Goal: Task Accomplishment & Management: Use online tool/utility

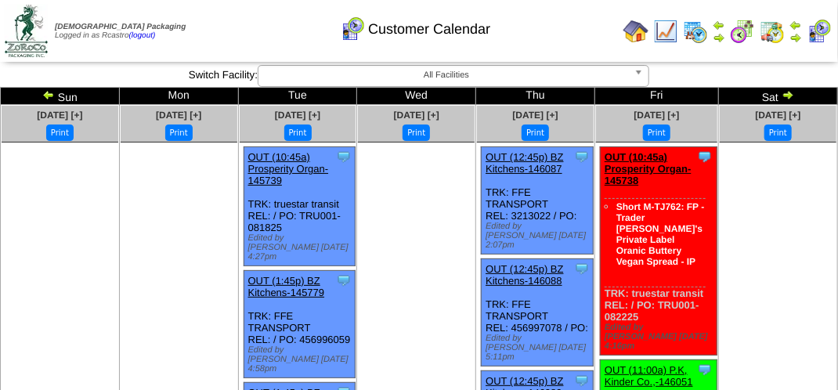
click at [704, 38] on img at bounding box center [695, 31] width 25 height 25
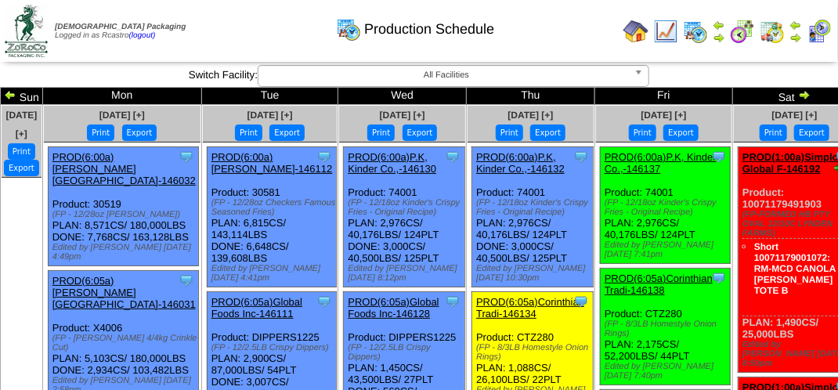
click at [774, 28] on img at bounding box center [772, 31] width 25 height 25
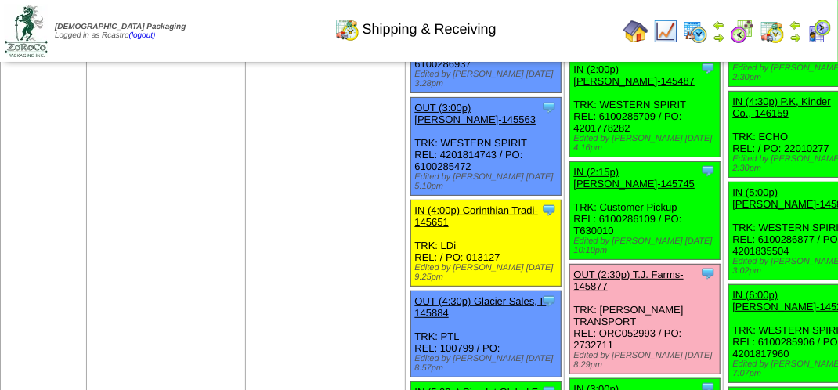
scroll to position [2194, 0]
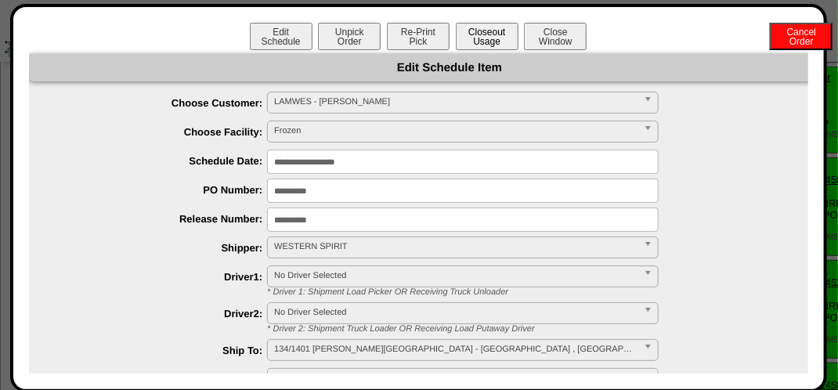
click at [484, 36] on button "Closeout Usage" at bounding box center [487, 36] width 63 height 27
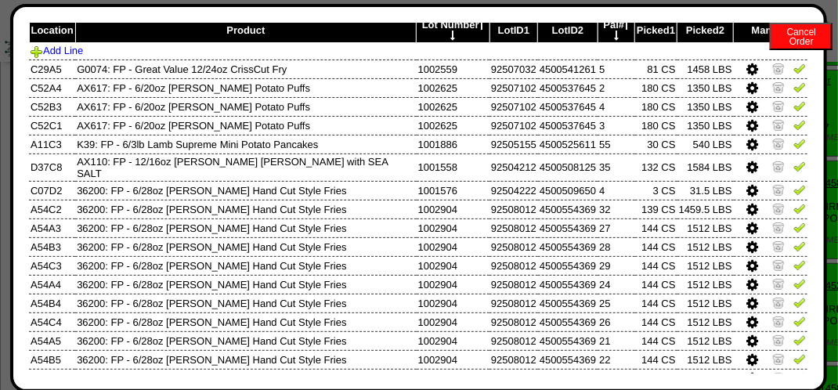
scroll to position [41, 0]
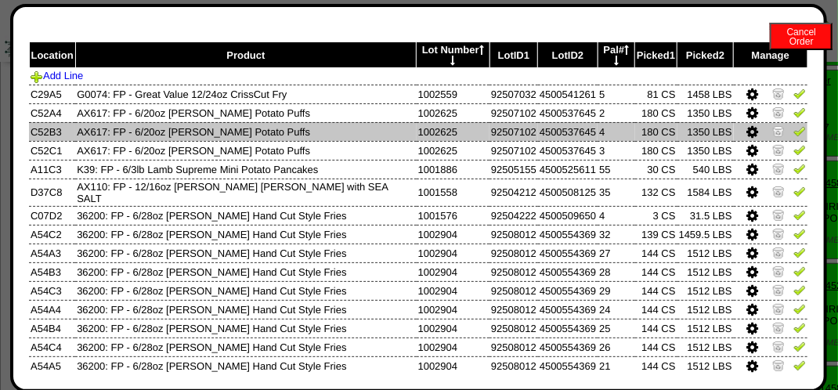
click at [747, 130] on icon at bounding box center [753, 132] width 12 height 14
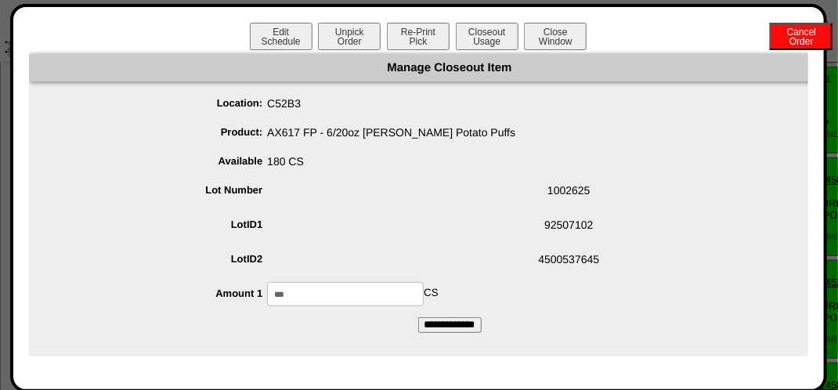
click at [397, 293] on input "***" at bounding box center [345, 294] width 157 height 24
type input "***"
click at [439, 317] on input "**********" at bounding box center [449, 325] width 63 height 16
click at [501, 43] on button "Closeout Usage" at bounding box center [487, 36] width 63 height 27
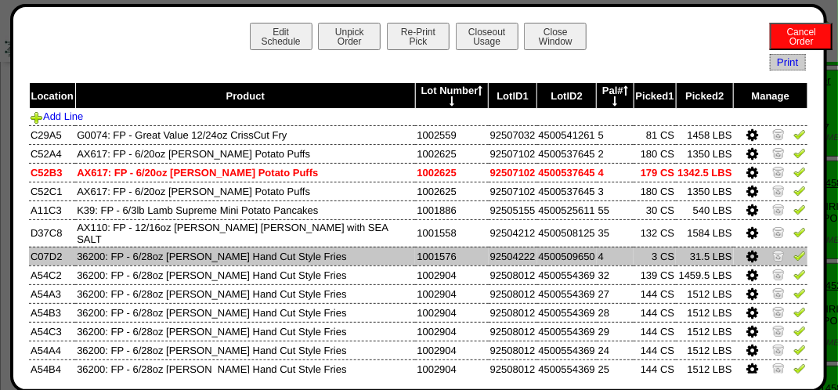
click at [747, 257] on icon at bounding box center [753, 257] width 12 height 14
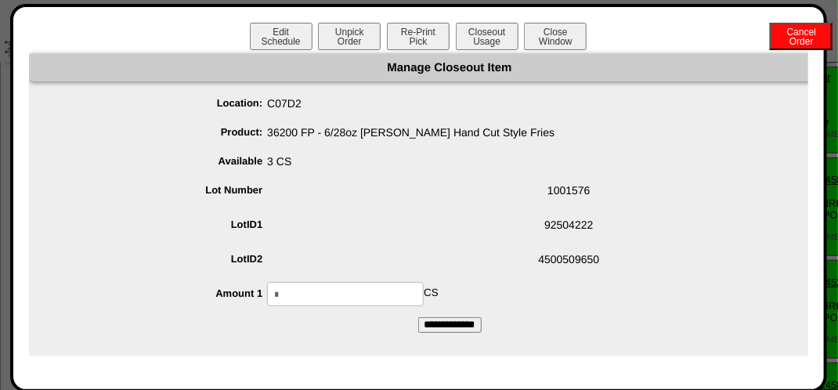
click at [343, 299] on input "*" at bounding box center [345, 294] width 157 height 24
type input "*"
click at [333, 328] on form "Manage Closeout Item Location: C07D2 Product: 36200 FP - 6/28oz Lamb Weston Han…" at bounding box center [450, 193] width 842 height 279
click at [442, 324] on input "**********" at bounding box center [449, 325] width 63 height 16
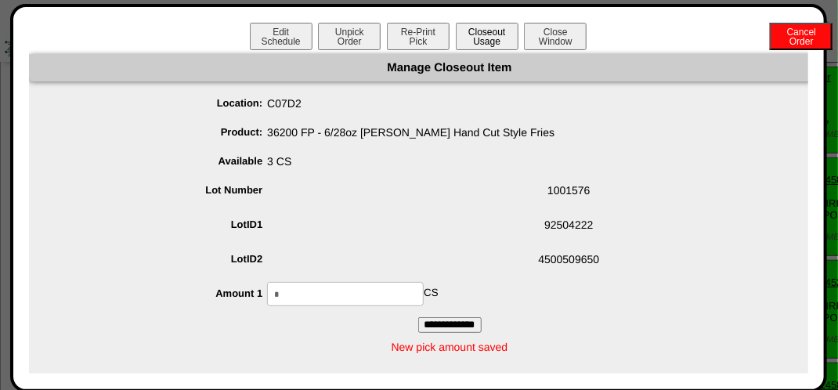
click at [486, 27] on button "Closeout Usage" at bounding box center [487, 36] width 63 height 27
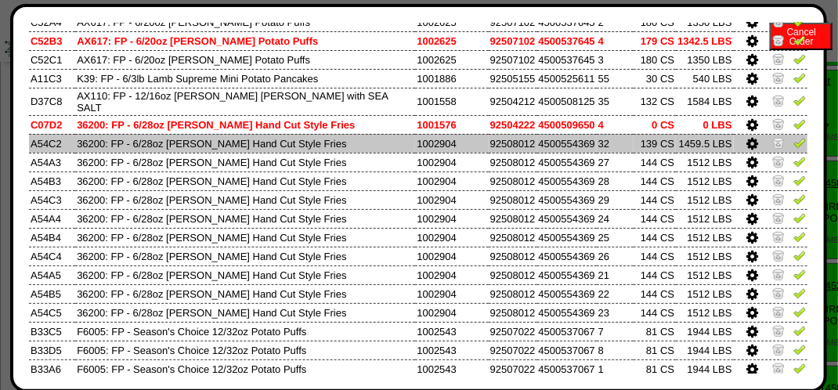
scroll to position [157, 0]
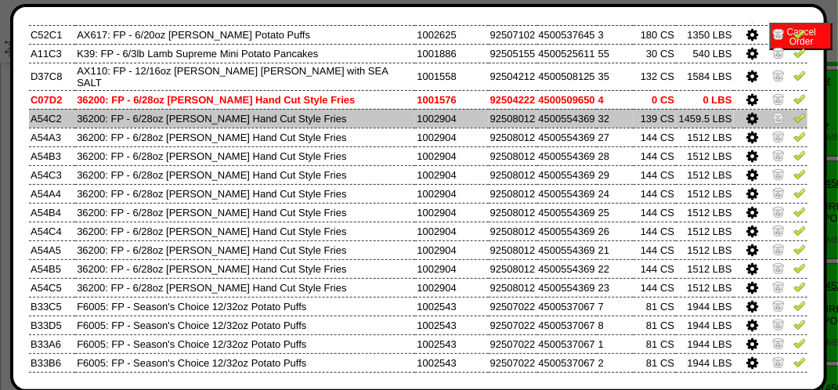
click at [747, 122] on icon at bounding box center [753, 119] width 12 height 14
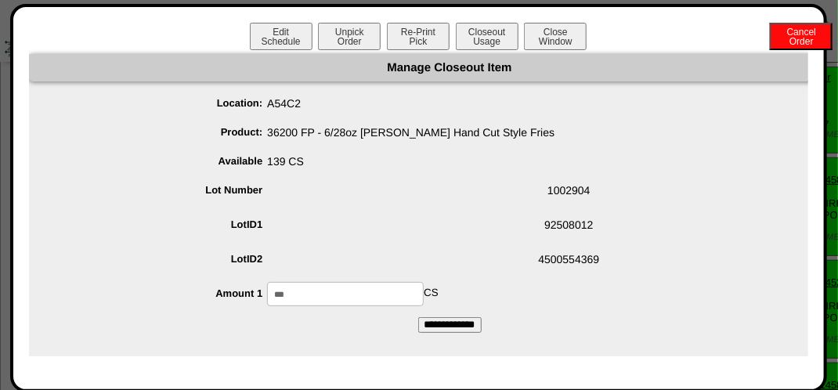
click at [407, 302] on input "***" at bounding box center [345, 294] width 157 height 24
type input "***"
click at [477, 283] on div "*** CS" at bounding box center [465, 294] width 811 height 24
click at [456, 323] on input "**********" at bounding box center [449, 325] width 63 height 16
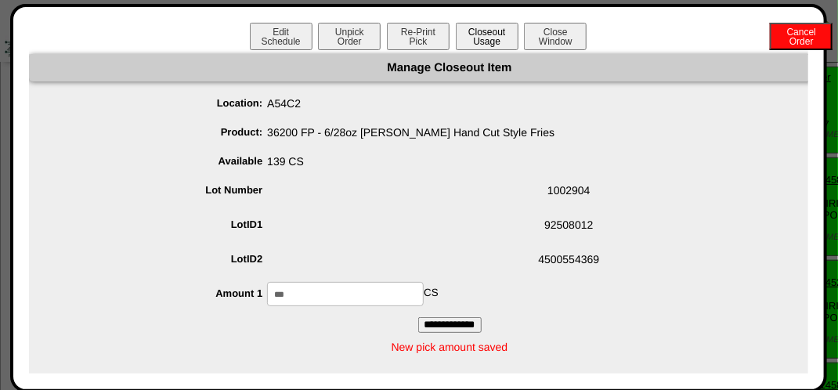
click at [495, 42] on button "Closeout Usage" at bounding box center [487, 36] width 63 height 27
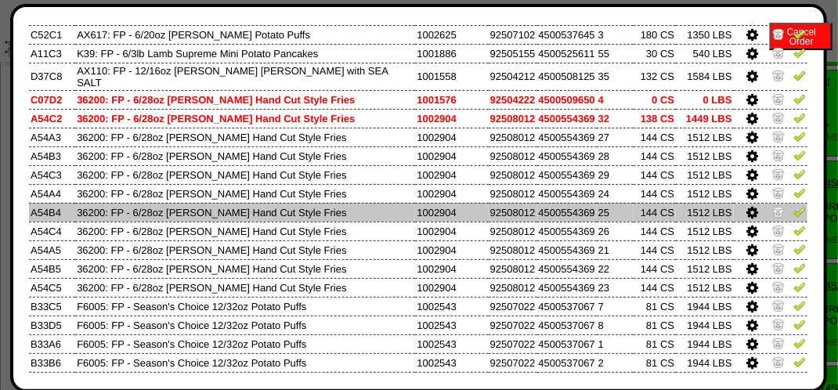
scroll to position [235, 0]
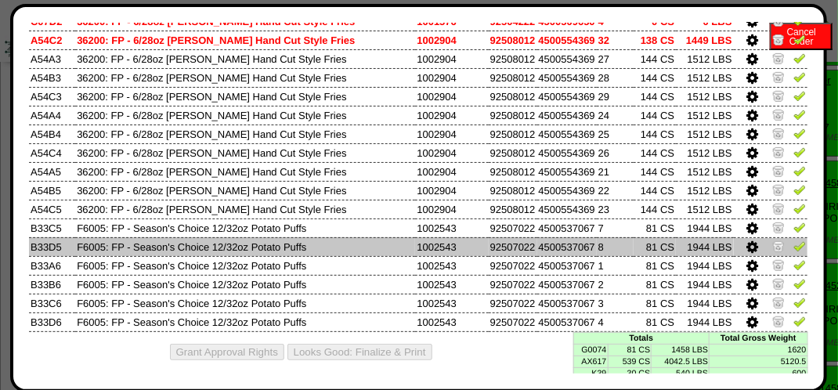
click at [747, 248] on icon at bounding box center [753, 248] width 12 height 14
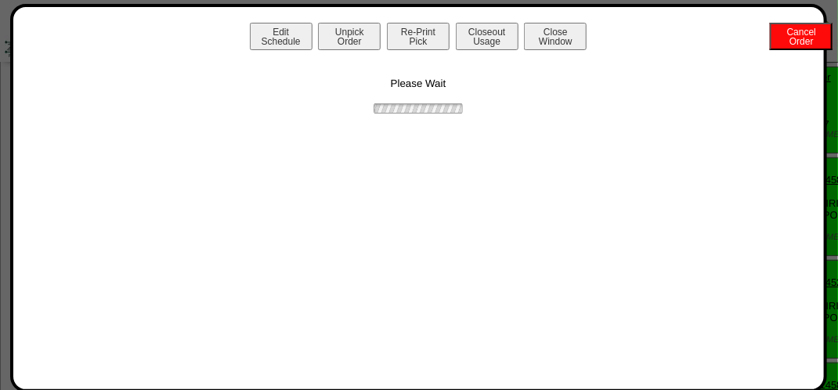
scroll to position [0, 0]
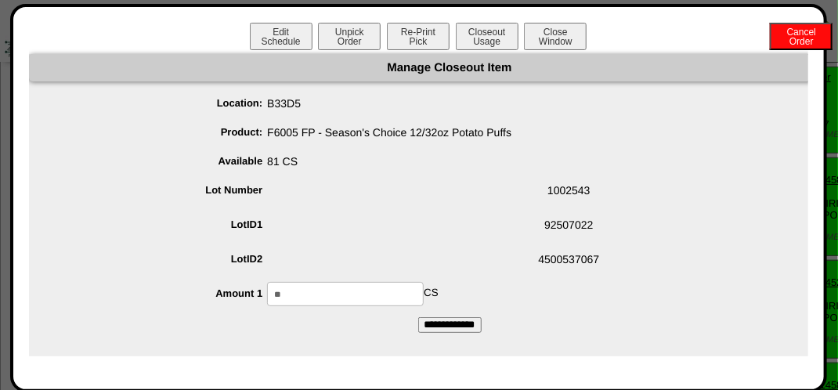
click at [344, 293] on input "**" at bounding box center [345, 294] width 157 height 24
type input "*"
type input "**"
click at [370, 313] on form "Manage Closeout Item Location: B33D5 Product: F6005 FP - Season's Choice 12/32o…" at bounding box center [450, 193] width 842 height 279
click at [438, 321] on input "**********" at bounding box center [449, 325] width 63 height 16
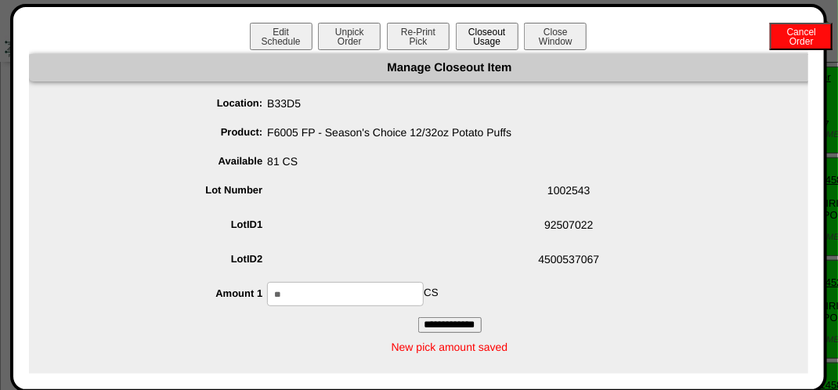
click at [476, 25] on button "Closeout Usage" at bounding box center [487, 36] width 63 height 27
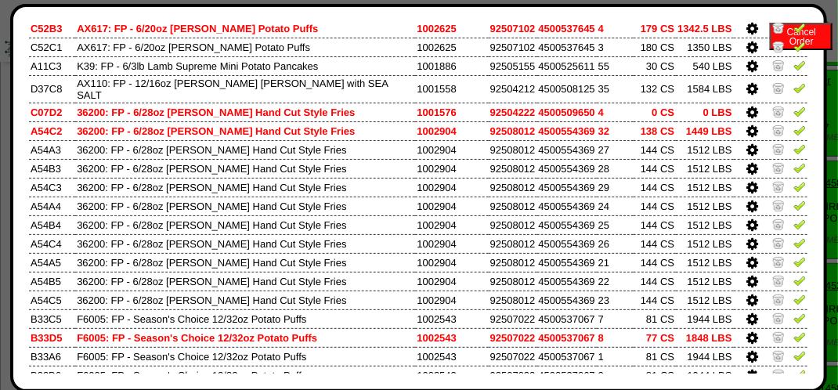
scroll to position [235, 0]
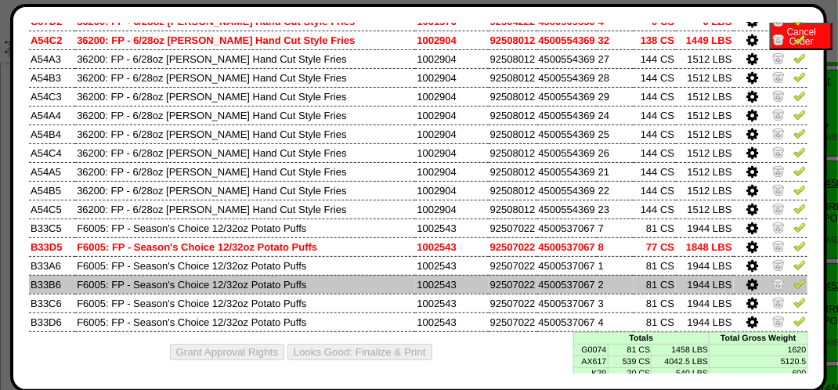
click at [747, 284] on icon at bounding box center [753, 285] width 12 height 14
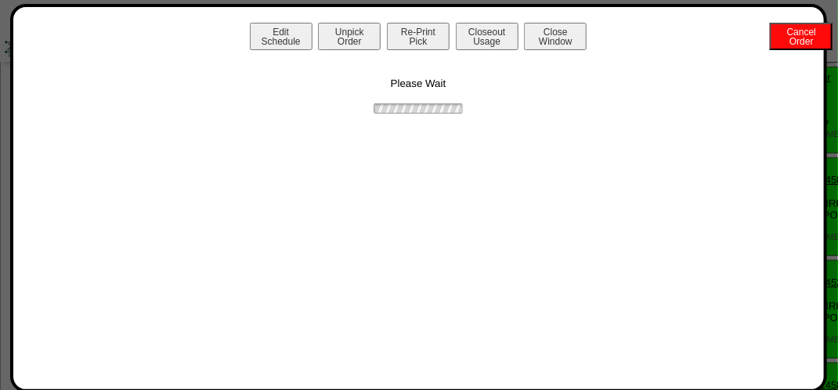
scroll to position [0, 0]
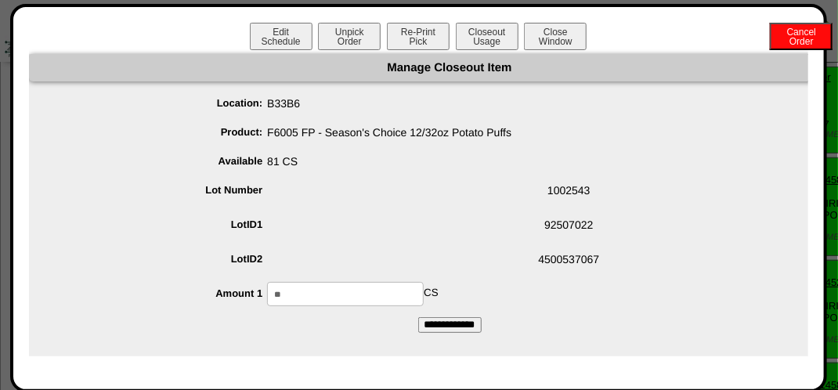
drag, startPoint x: 357, startPoint y: 281, endPoint x: 361, endPoint y: 295, distance: 14.9
click at [357, 281] on ul "Location: B33B6 Product: F6005 FP - Season's Choice 12/32oz Potato Puffs Availa…" at bounding box center [450, 199] width 842 height 215
click at [361, 295] on input "**" at bounding box center [345, 294] width 157 height 24
type input "*"
type input "**"
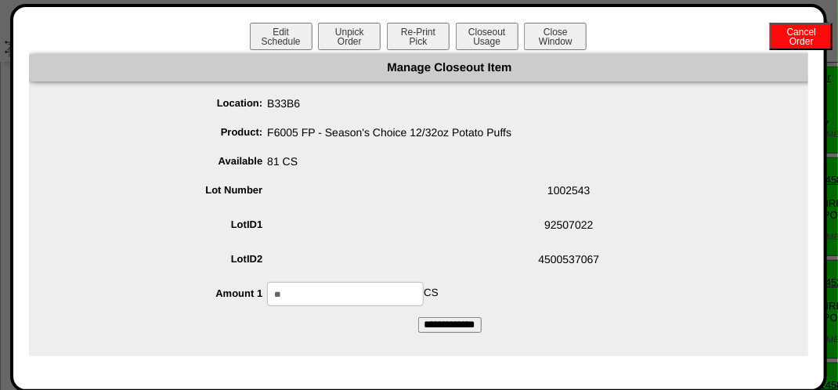
click at [386, 342] on div "Manage Closeout Item Location: B33B6 Product: F6005 FP - Season's Choice 12/32o…" at bounding box center [450, 205] width 842 height 302
click at [445, 331] on input "**********" at bounding box center [449, 325] width 63 height 16
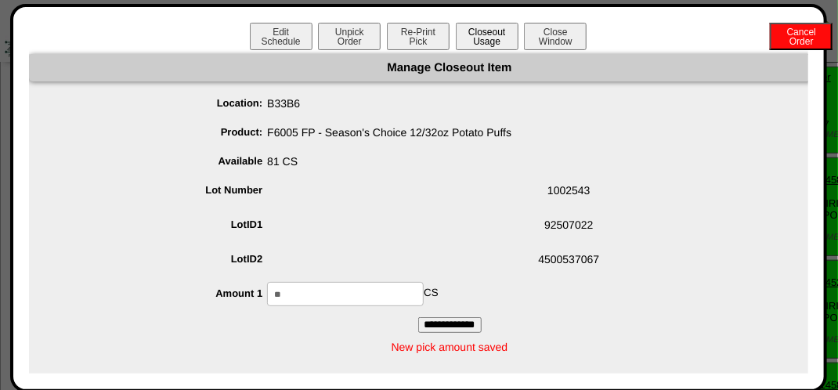
click at [470, 31] on button "Closeout Usage" at bounding box center [487, 36] width 63 height 27
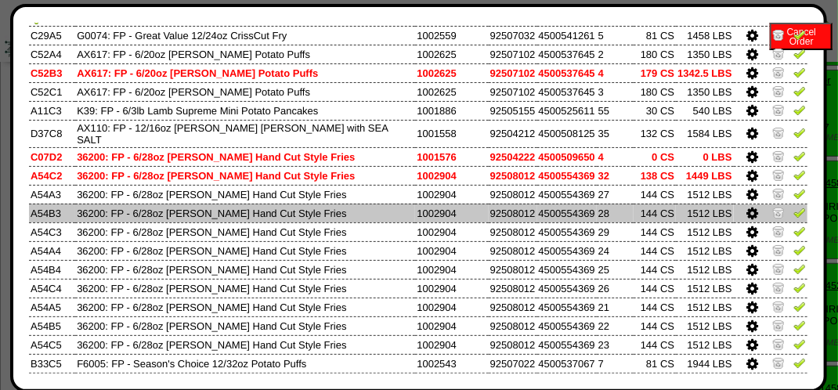
scroll to position [276, 0]
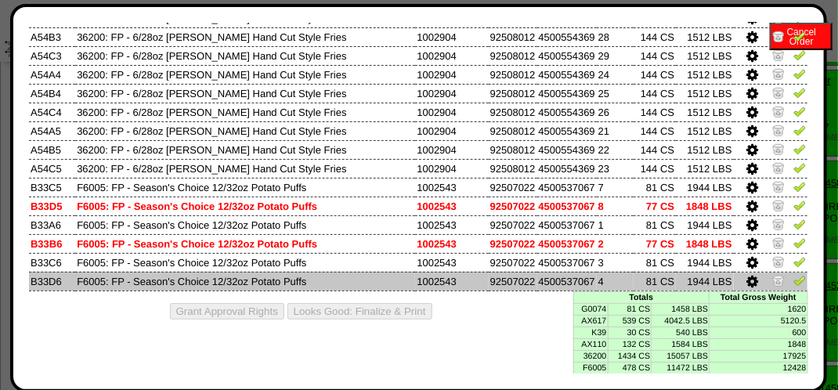
click at [747, 285] on icon at bounding box center [753, 282] width 12 height 14
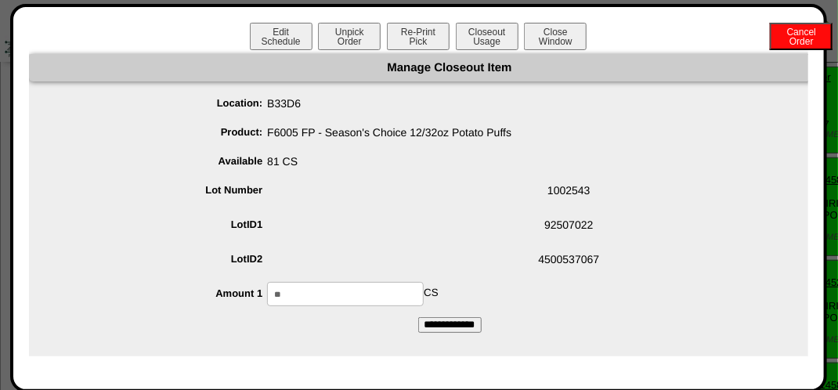
click at [354, 299] on input "**" at bounding box center [345, 294] width 157 height 24
type input "**"
click at [341, 322] on form "Manage Closeout Item Location: B33D6 Product: F6005 FP - Season's Choice 12/32o…" at bounding box center [450, 193] width 842 height 279
click at [455, 321] on input "**********" at bounding box center [449, 325] width 63 height 16
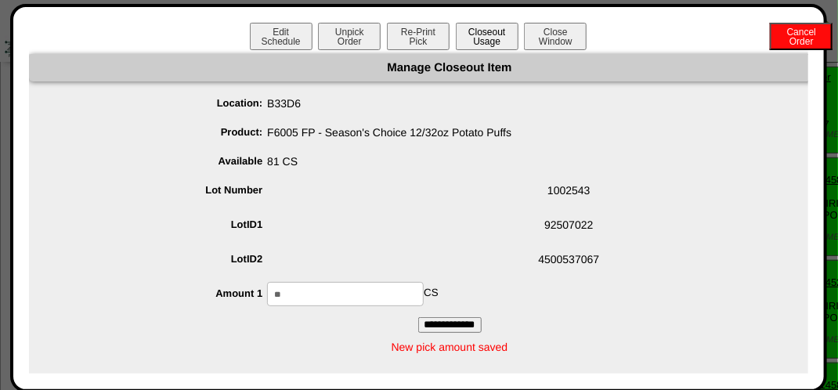
click at [482, 31] on button "Closeout Usage" at bounding box center [487, 36] width 63 height 27
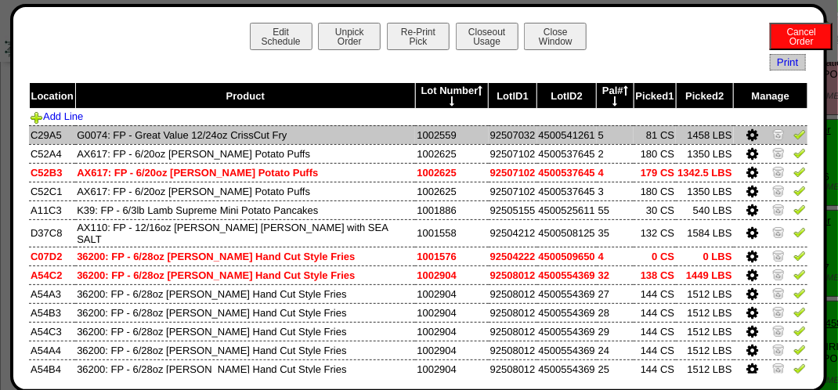
scroll to position [2037, 0]
click at [794, 136] on img at bounding box center [800, 134] width 13 height 13
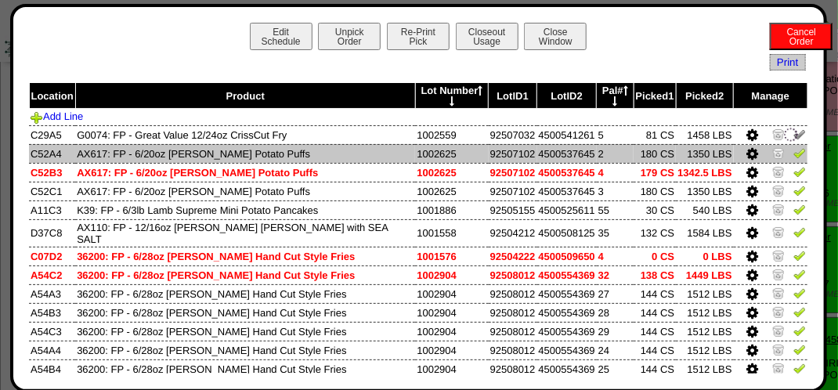
click at [790, 162] on td at bounding box center [771, 153] width 74 height 19
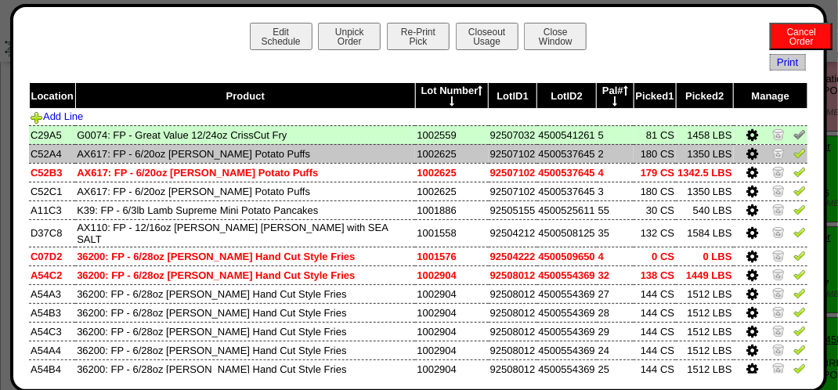
click at [794, 155] on img at bounding box center [800, 153] width 13 height 13
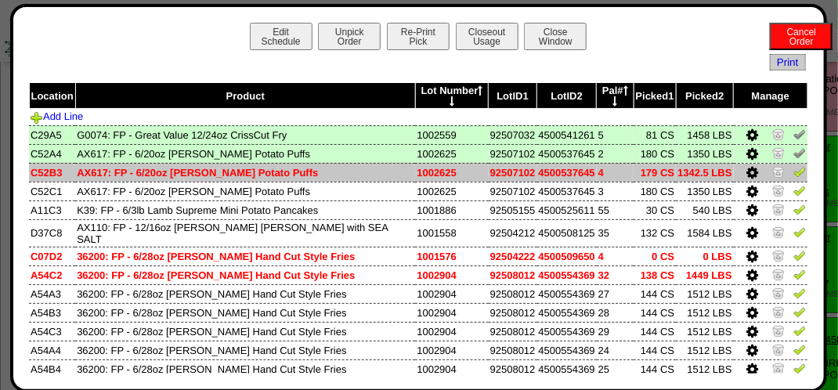
click at [794, 176] on img at bounding box center [800, 171] width 13 height 13
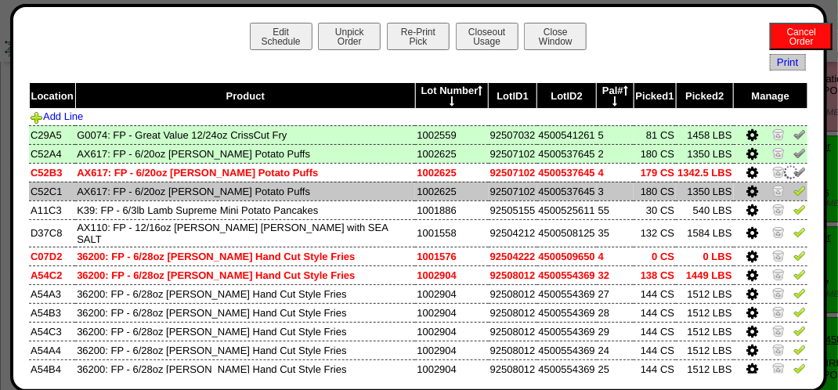
click at [794, 192] on img at bounding box center [800, 190] width 13 height 13
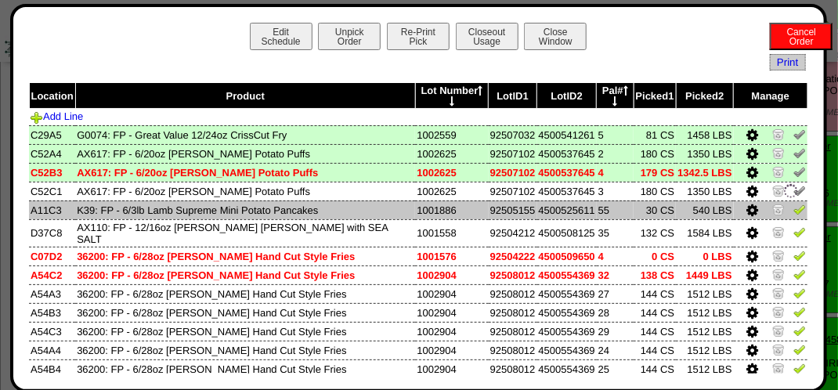
click at [794, 207] on img at bounding box center [800, 209] width 13 height 13
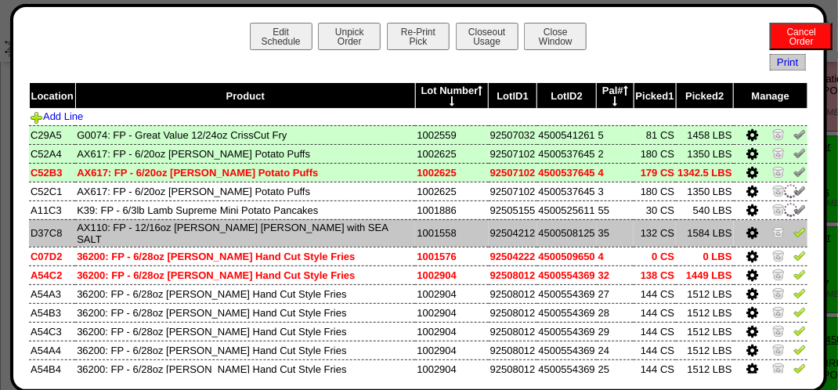
click at [794, 234] on img at bounding box center [800, 232] width 13 height 13
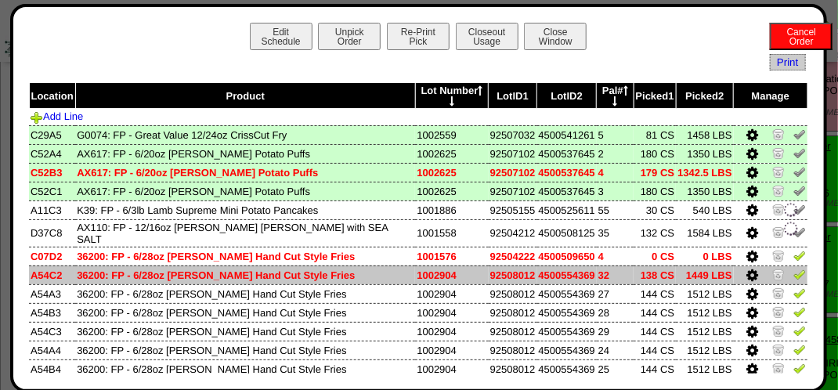
drag, startPoint x: 787, startPoint y: 254, endPoint x: 787, endPoint y: 268, distance: 14.1
click at [794, 255] on img at bounding box center [800, 255] width 13 height 13
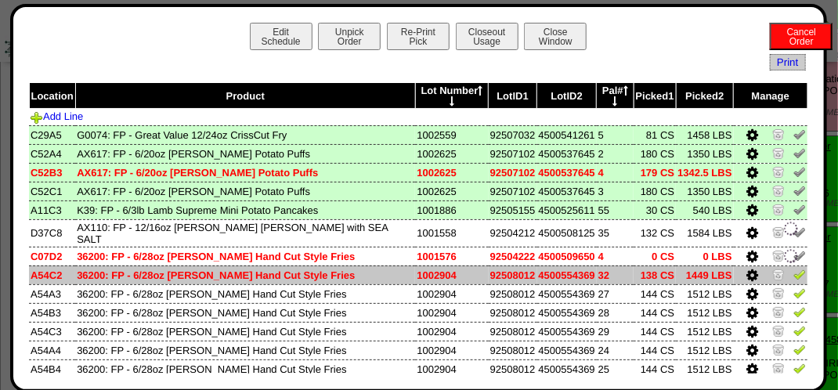
click at [794, 277] on img at bounding box center [800, 274] width 13 height 13
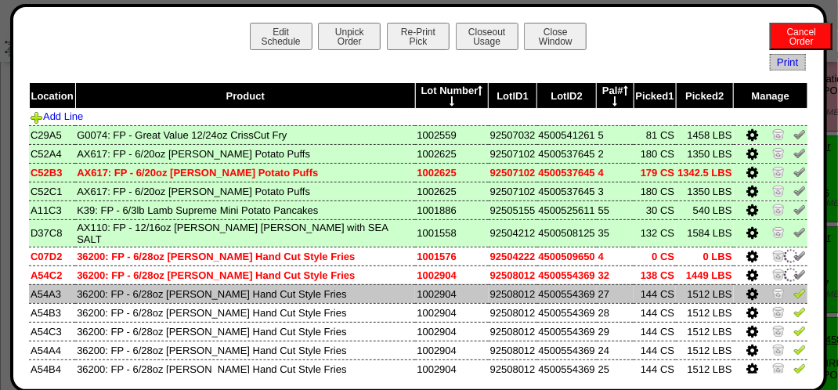
click at [794, 296] on img at bounding box center [800, 293] width 13 height 13
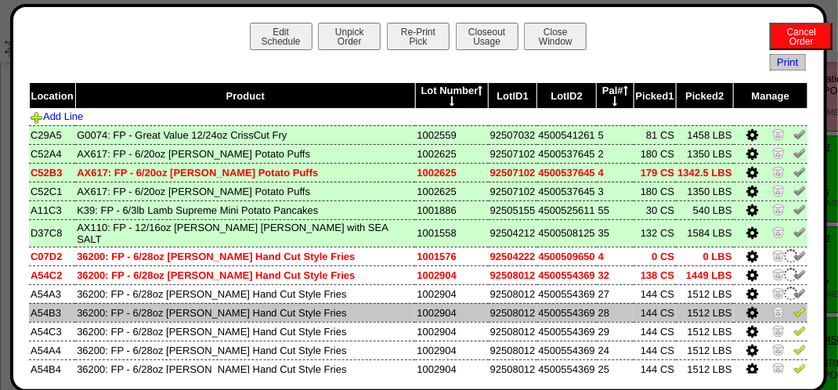
click at [794, 312] on img at bounding box center [800, 312] width 13 height 13
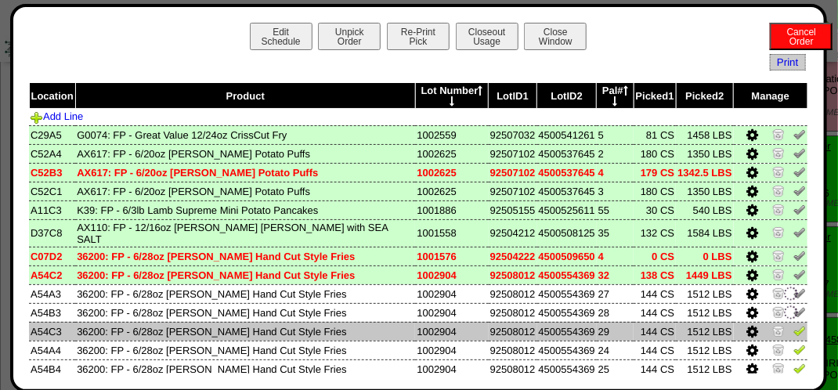
click at [794, 334] on img at bounding box center [800, 330] width 13 height 13
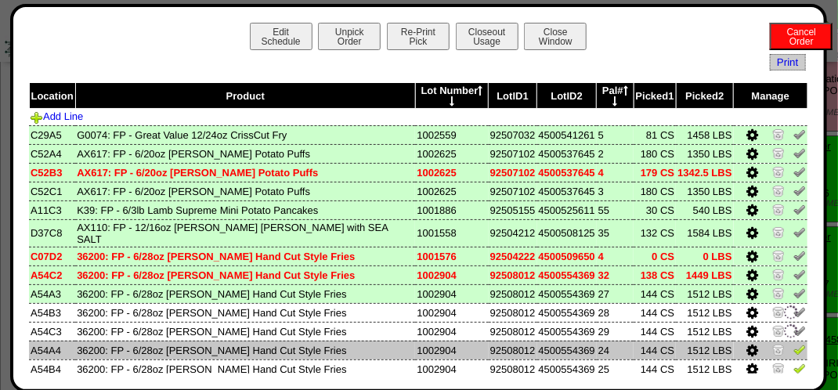
click at [795, 344] on td at bounding box center [771, 350] width 74 height 19
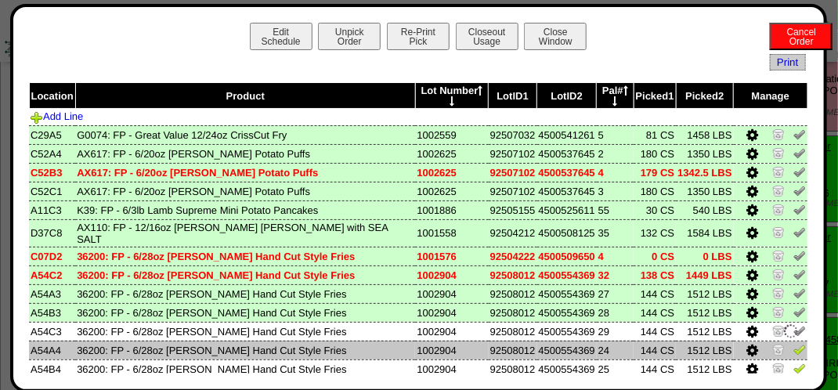
click at [794, 353] on img at bounding box center [800, 349] width 13 height 13
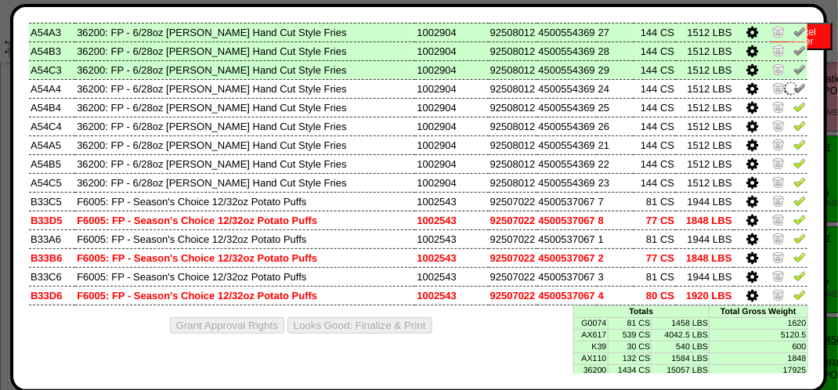
scroll to position [276, 0]
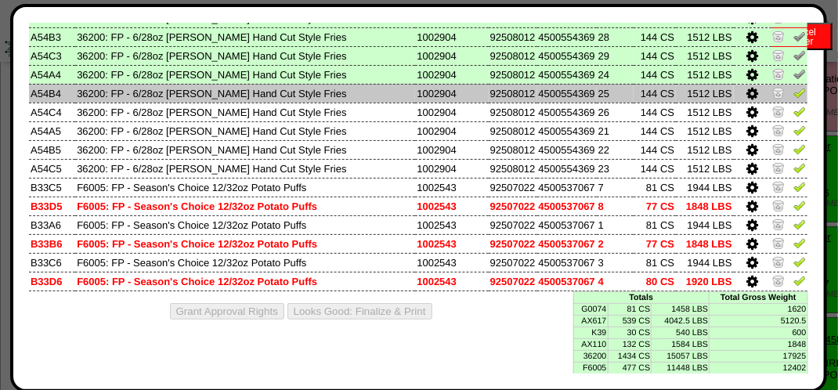
click at [794, 96] on img at bounding box center [800, 92] width 13 height 13
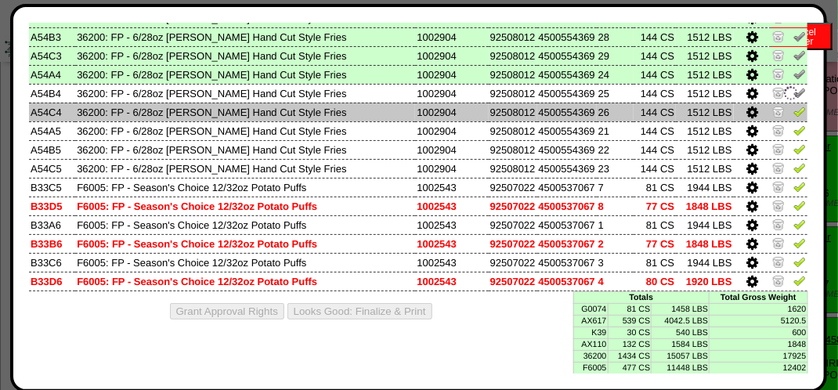
click at [787, 120] on td at bounding box center [771, 112] width 74 height 19
click at [794, 109] on img at bounding box center [800, 111] width 13 height 13
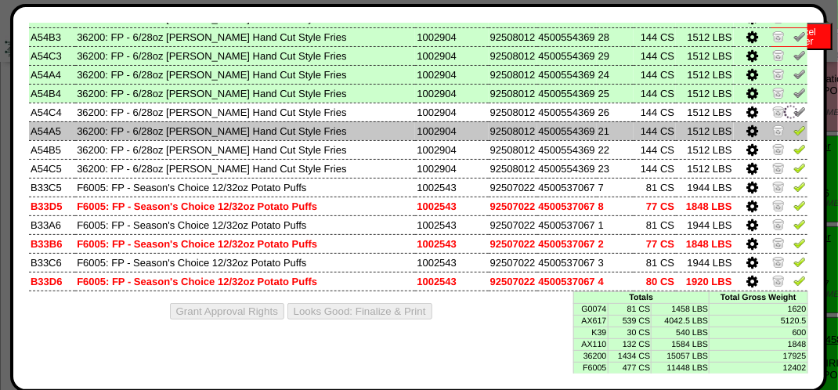
click at [794, 132] on img at bounding box center [800, 130] width 13 height 13
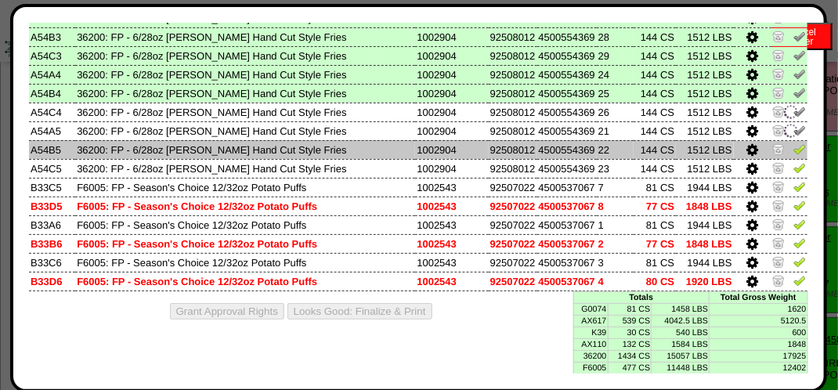
click at [794, 149] on img at bounding box center [800, 149] width 13 height 13
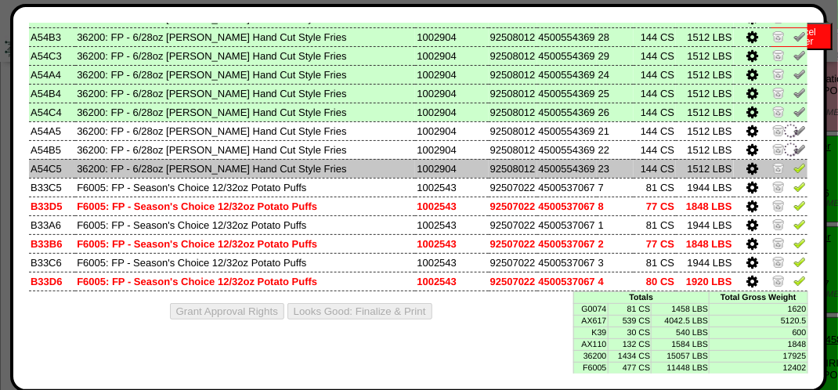
click at [794, 162] on img at bounding box center [800, 167] width 13 height 13
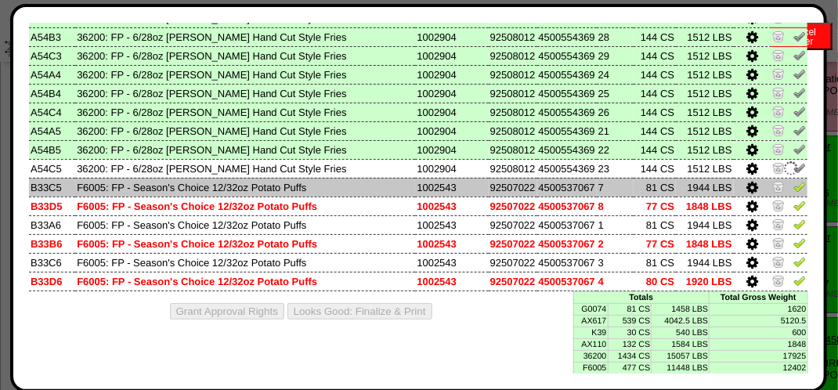
click at [794, 183] on img at bounding box center [800, 186] width 13 height 13
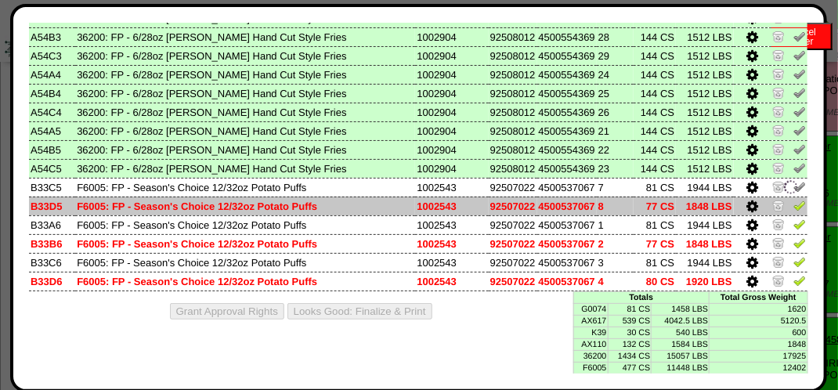
click at [794, 205] on img at bounding box center [800, 205] width 13 height 13
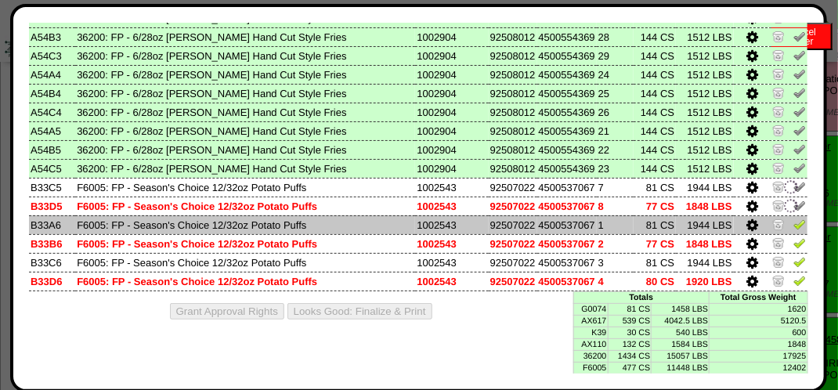
click at [794, 224] on img at bounding box center [800, 224] width 13 height 13
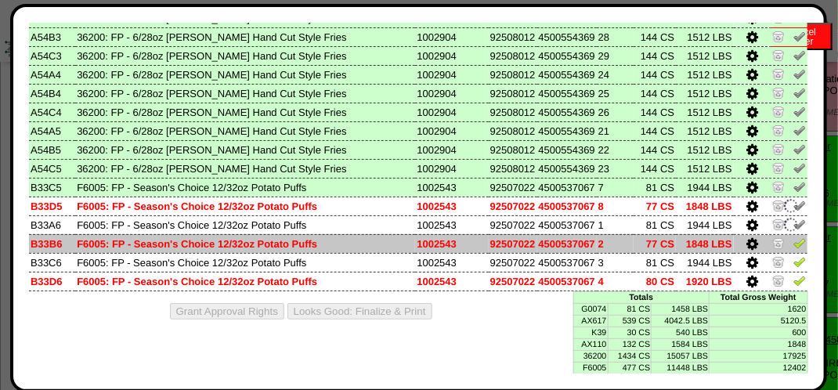
click at [794, 244] on img at bounding box center [800, 243] width 13 height 13
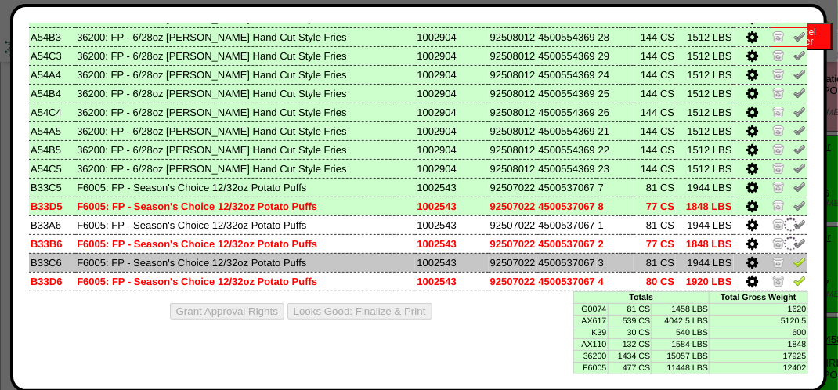
click at [794, 259] on img at bounding box center [800, 261] width 13 height 13
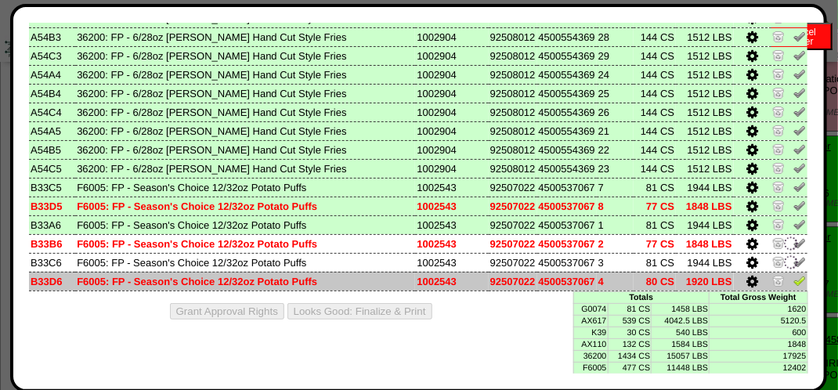
click at [794, 281] on img at bounding box center [800, 280] width 13 height 13
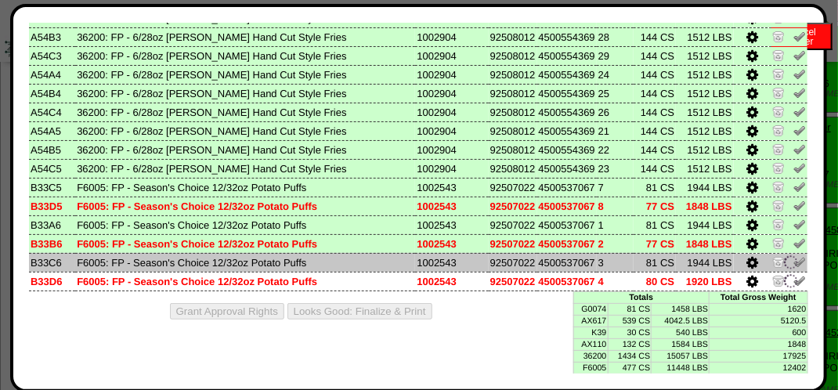
scroll to position [2194, 0]
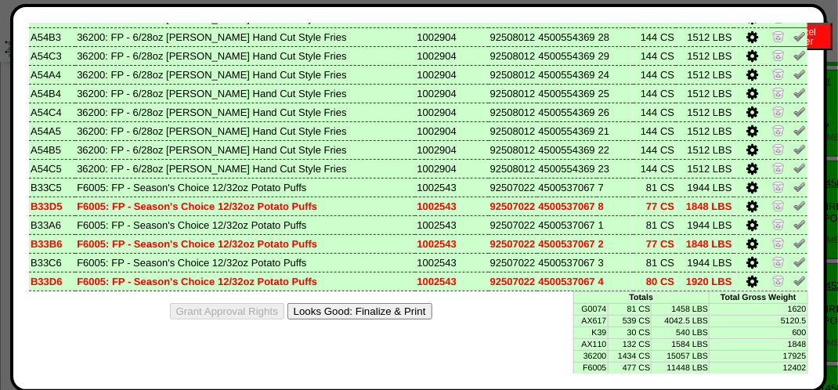
click at [364, 317] on button "Looks Good: Finalize & Print" at bounding box center [360, 311] width 145 height 16
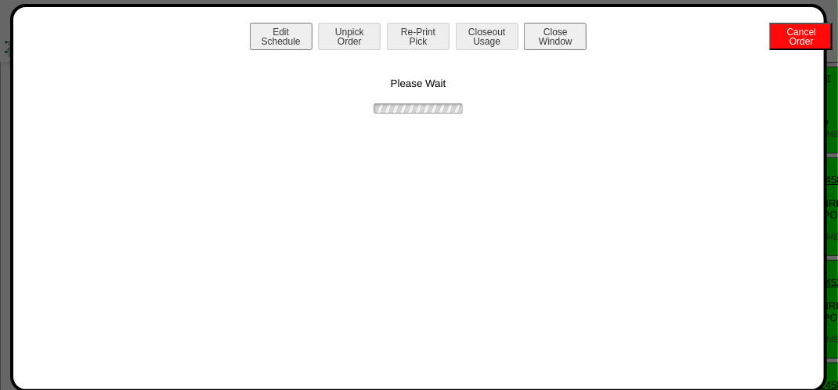
scroll to position [0, 0]
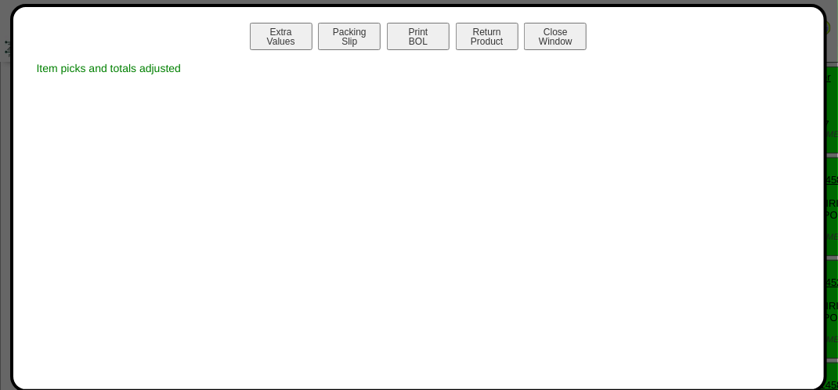
click at [426, 44] on button "Print BOL" at bounding box center [418, 36] width 63 height 27
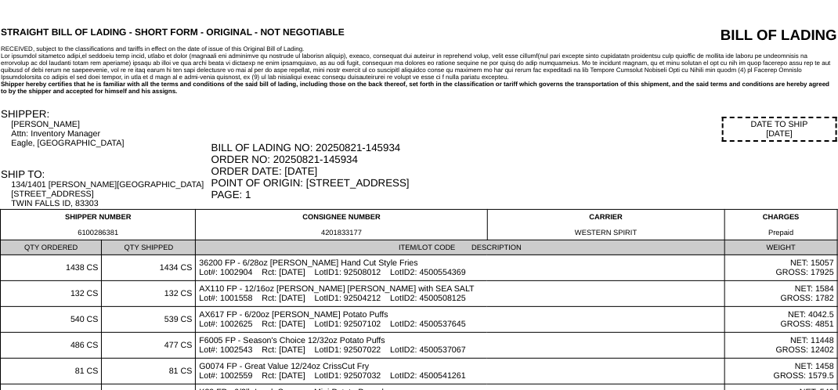
click at [465, 27] on td "STRAIGHT BILL OF LADING - SHORT FORM - ORIGINAL - NOT NEGOTIABLE" at bounding box center [302, 35] width 605 height 19
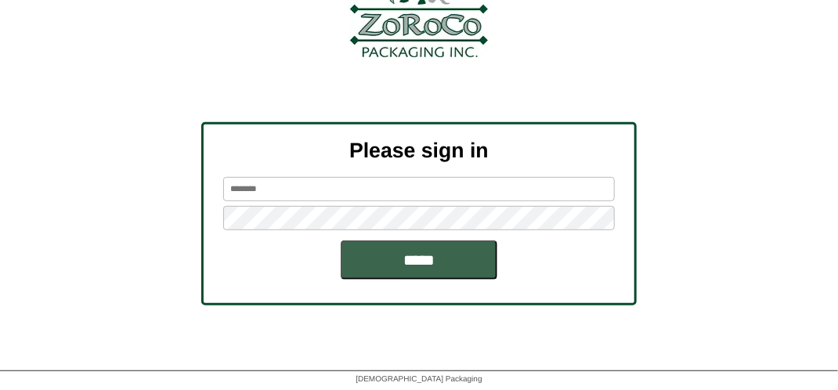
scroll to position [177, 0]
type input "*******"
click at [472, 281] on div "Please sign in ******* *****" at bounding box center [419, 212] width 436 height 183
click at [436, 250] on input "*****" at bounding box center [419, 259] width 157 height 39
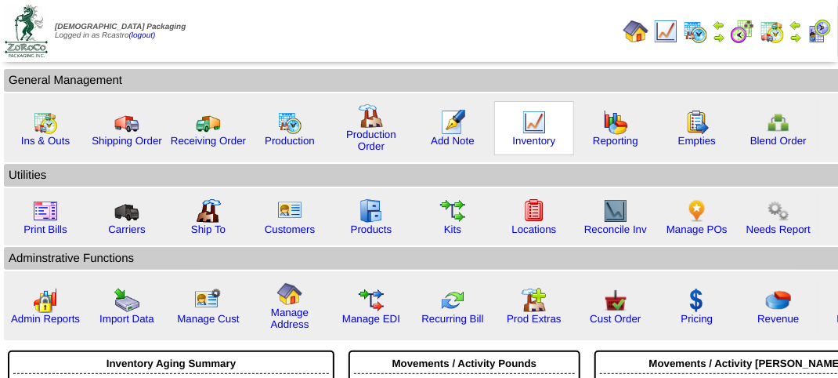
click at [526, 127] on img at bounding box center [534, 122] width 25 height 25
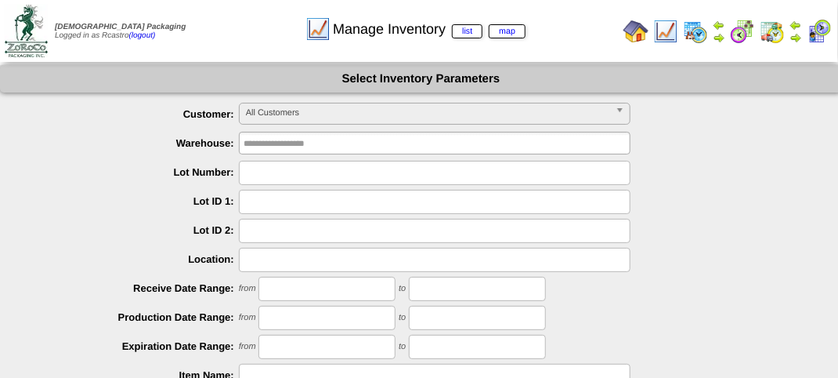
drag, startPoint x: 273, startPoint y: 259, endPoint x: 265, endPoint y: 253, distance: 10.2
click at [273, 259] on input "text" at bounding box center [435, 260] width 392 height 24
type input "****"
click at [298, 254] on input "****" at bounding box center [435, 260] width 392 height 24
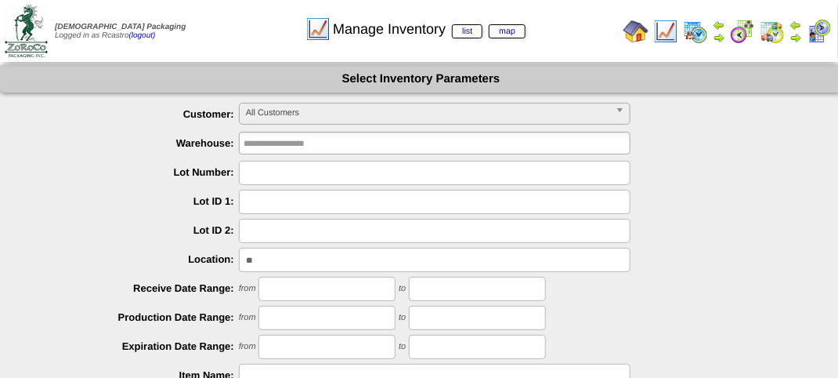
type input "*"
type input "****"
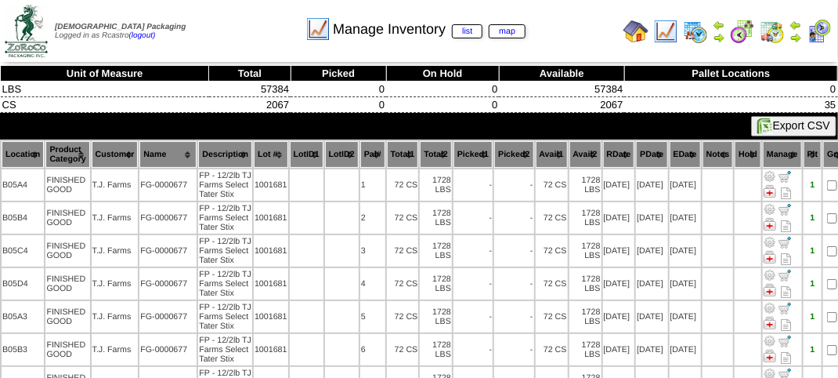
click at [20, 154] on th "Location" at bounding box center [23, 154] width 42 height 27
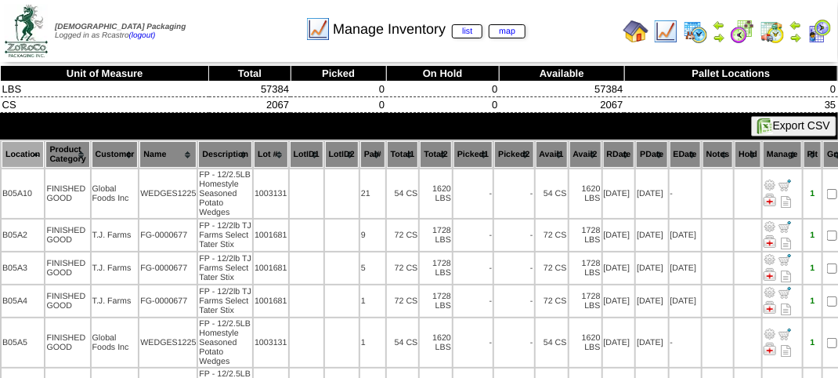
click at [22, 151] on th "Location" at bounding box center [23, 154] width 42 height 27
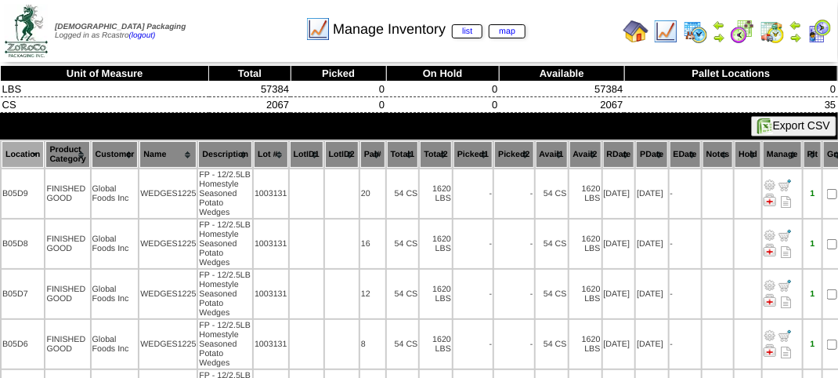
click at [22, 150] on th "Location" at bounding box center [23, 154] width 42 height 27
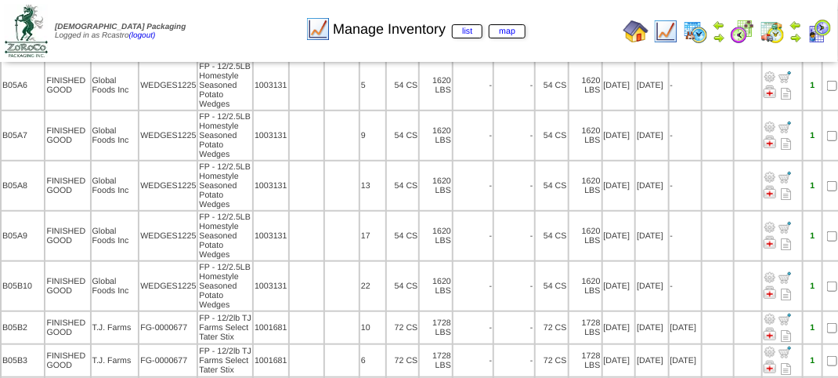
scroll to position [313, 0]
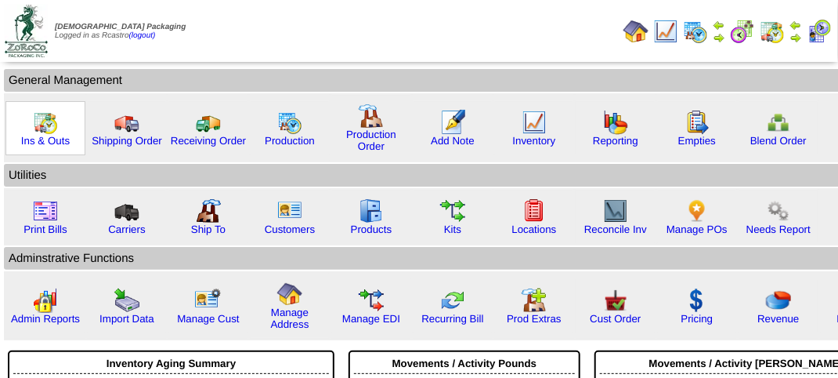
click at [38, 129] on img at bounding box center [45, 122] width 25 height 25
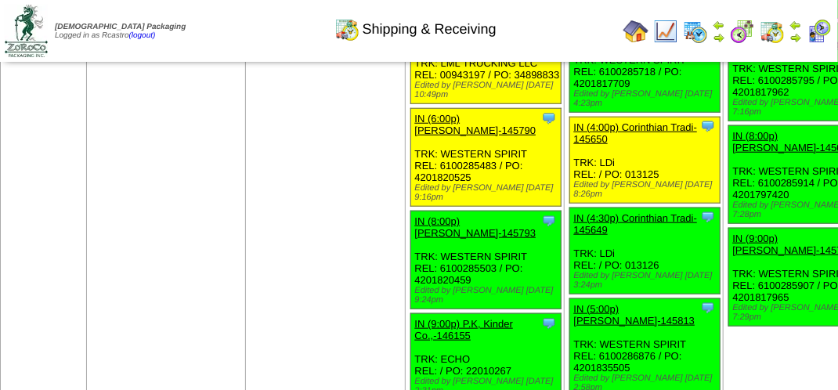
scroll to position [2508, 0]
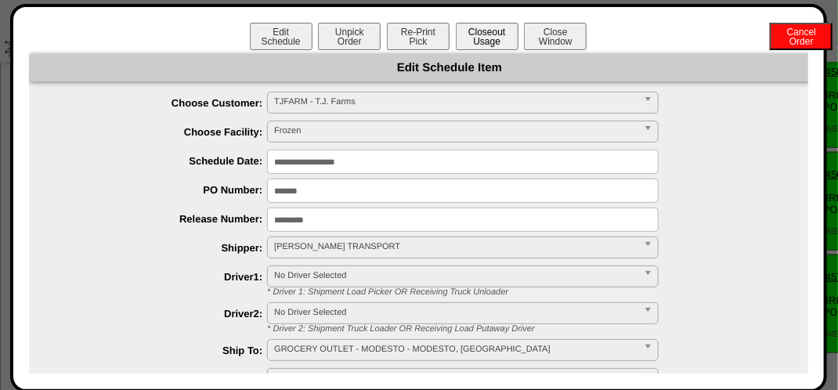
click at [486, 45] on button "Closeout Usage" at bounding box center [487, 36] width 63 height 27
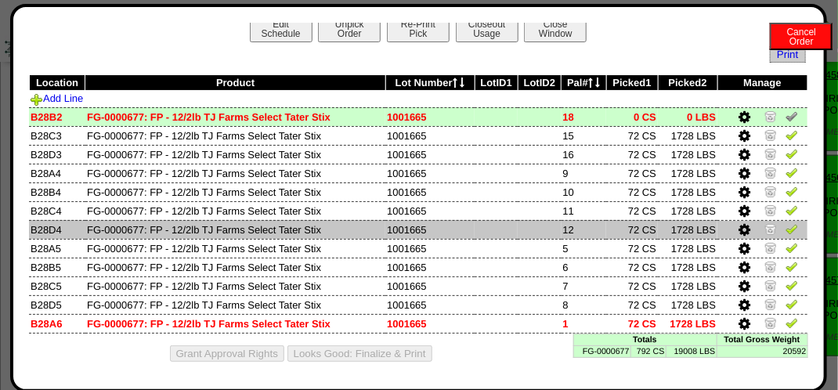
scroll to position [10, 0]
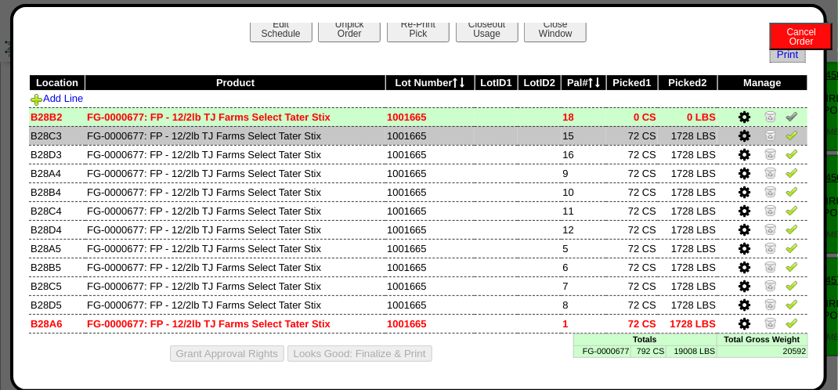
click at [786, 132] on img at bounding box center [792, 135] width 13 height 13
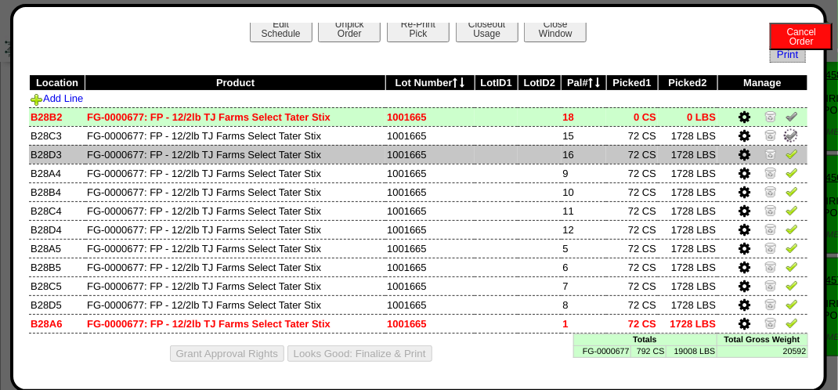
click at [786, 150] on img at bounding box center [792, 153] width 13 height 13
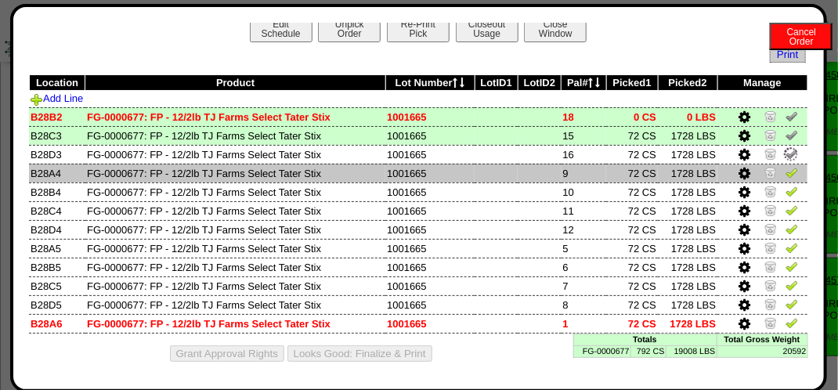
click at [786, 168] on img at bounding box center [792, 172] width 13 height 13
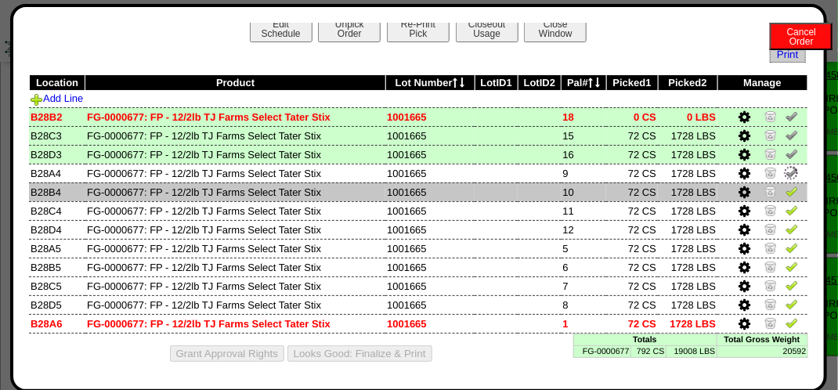
click at [786, 193] on img at bounding box center [792, 191] width 13 height 13
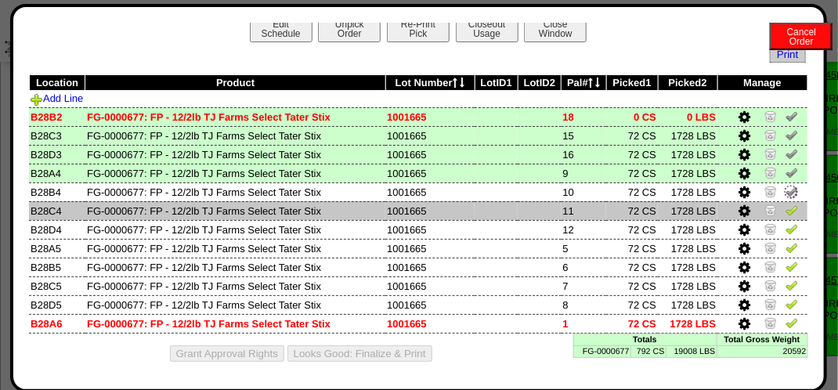
click at [786, 205] on img at bounding box center [792, 210] width 13 height 13
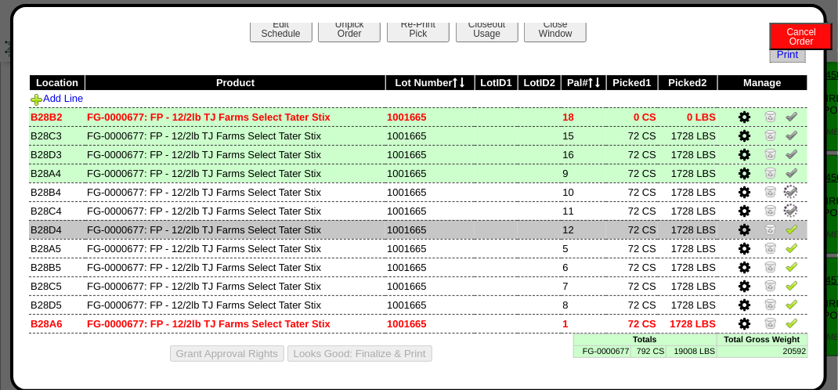
click at [786, 223] on img at bounding box center [792, 229] width 13 height 13
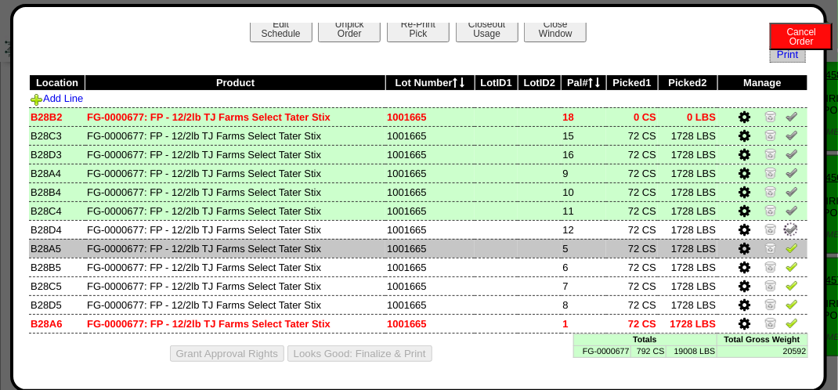
click at [787, 245] on td at bounding box center [763, 248] width 90 height 19
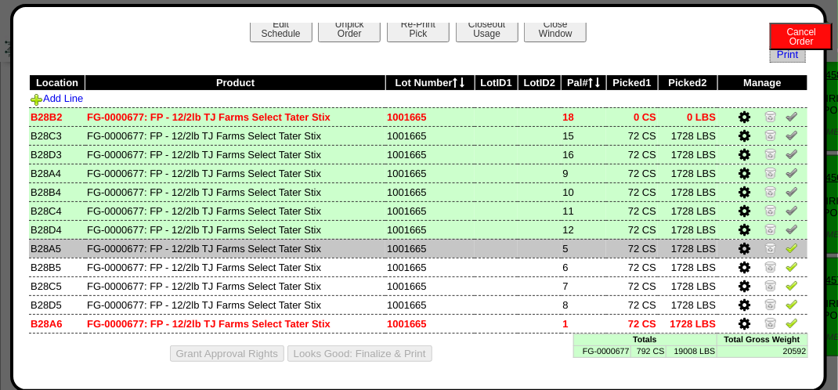
click at [786, 249] on img at bounding box center [792, 247] width 13 height 13
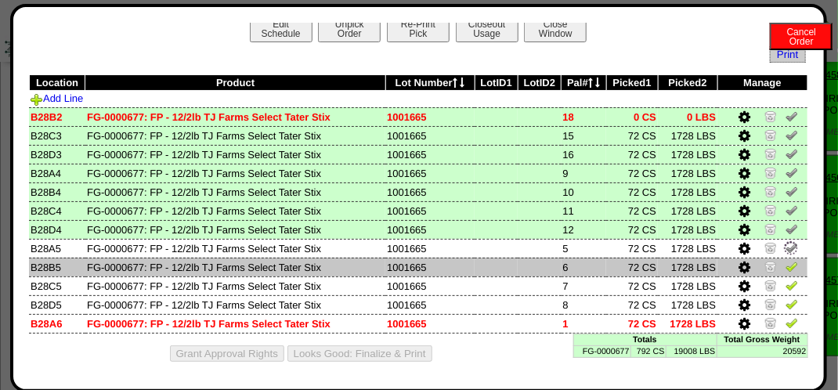
click at [786, 263] on img at bounding box center [792, 266] width 13 height 13
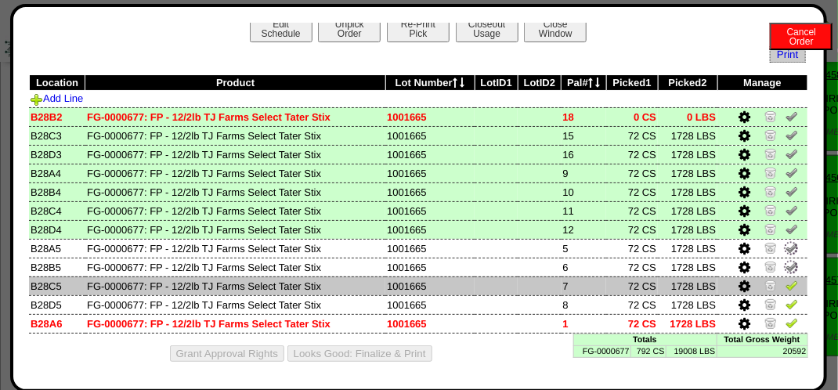
click at [786, 287] on img at bounding box center [792, 285] width 13 height 13
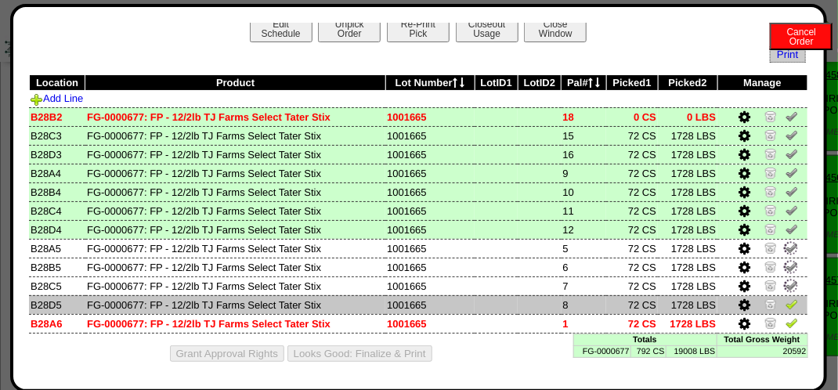
click at [781, 311] on td at bounding box center [763, 304] width 90 height 19
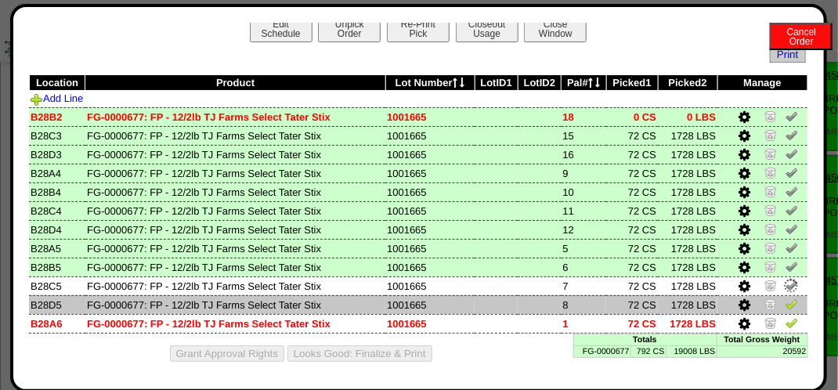
click at [786, 302] on img at bounding box center [792, 304] width 13 height 13
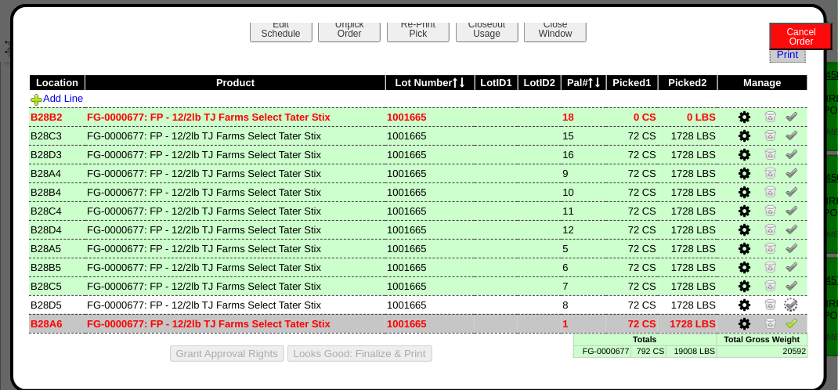
click at [786, 324] on img at bounding box center [792, 323] width 13 height 13
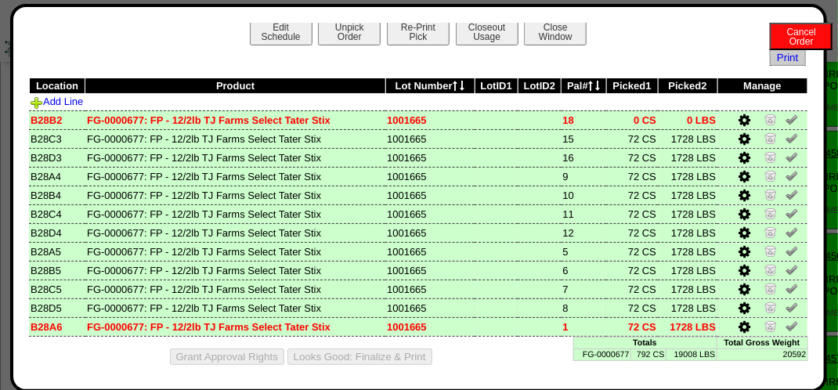
scroll to position [0, 0]
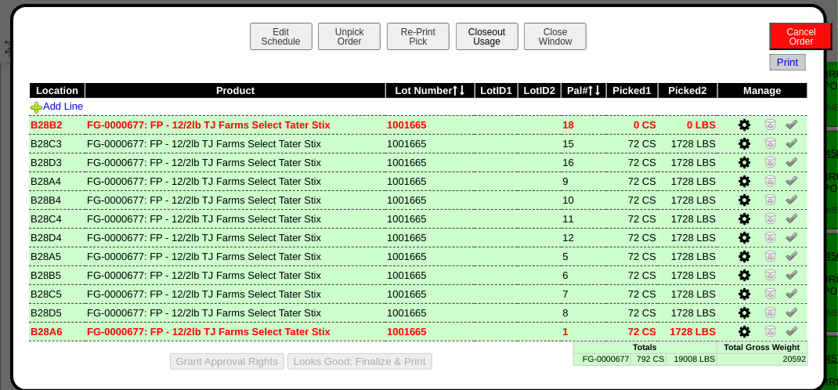
click at [482, 39] on button "Closeout Usage" at bounding box center [487, 36] width 63 height 27
click at [375, 365] on button "Looks Good: Finalize & Print" at bounding box center [360, 361] width 145 height 16
click at [371, 364] on button "Looks Good: Finalize & Print" at bounding box center [360, 361] width 145 height 16
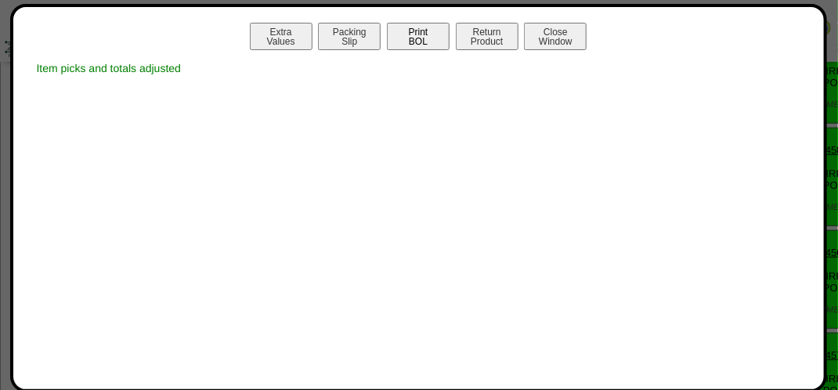
click at [415, 43] on button "Print BOL" at bounding box center [418, 36] width 63 height 27
